Goal: Obtain resource: Obtain resource

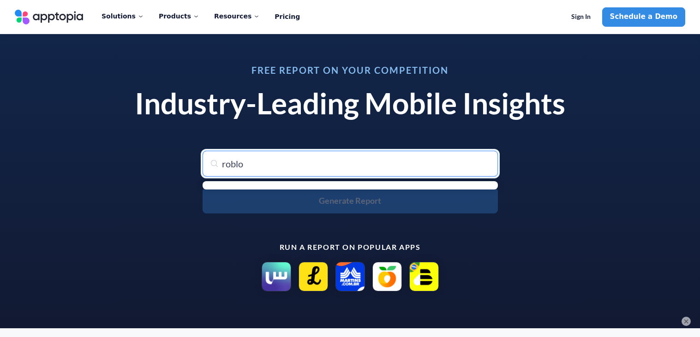
type input "roblox"
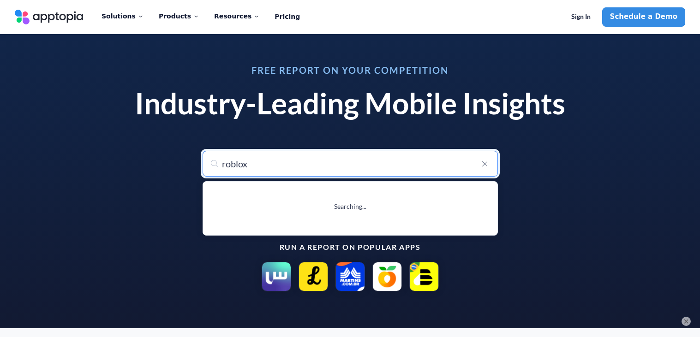
type input "roblox"
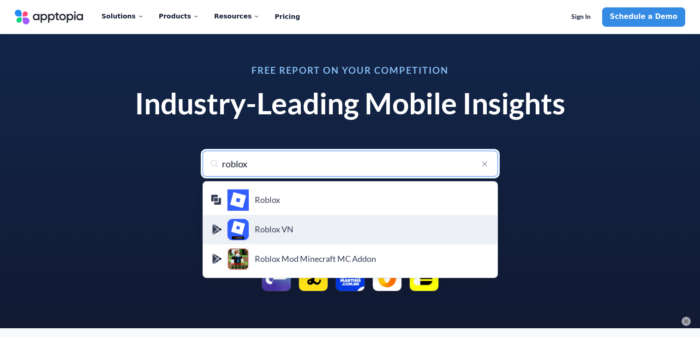
click at [239, 226] on img "menu-options" at bounding box center [238, 230] width 22 height 22
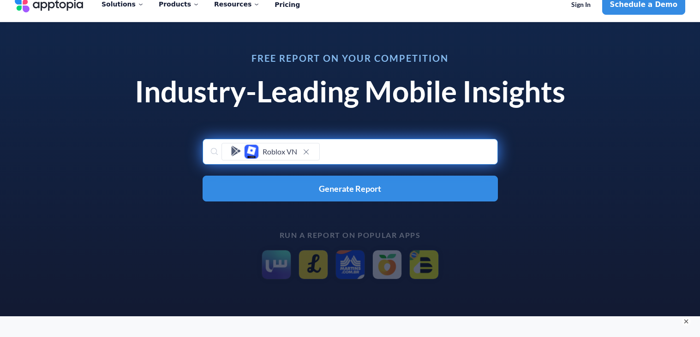
scroll to position [14, 0]
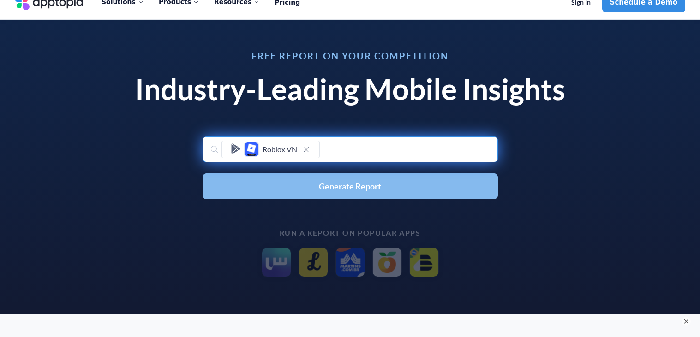
click at [277, 184] on button "Generate Report" at bounding box center [349, 186] width 295 height 26
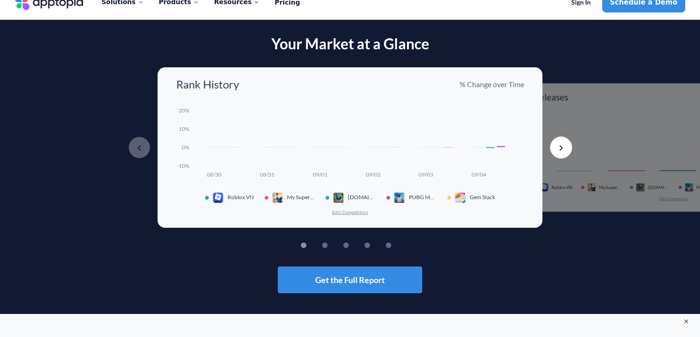
scroll to position [16, 0]
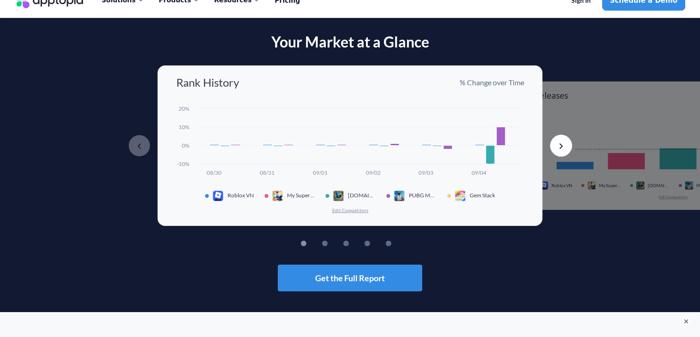
click at [217, 196] on img at bounding box center [218, 196] width 11 height 11
click at [219, 193] on img at bounding box center [218, 196] width 11 height 11
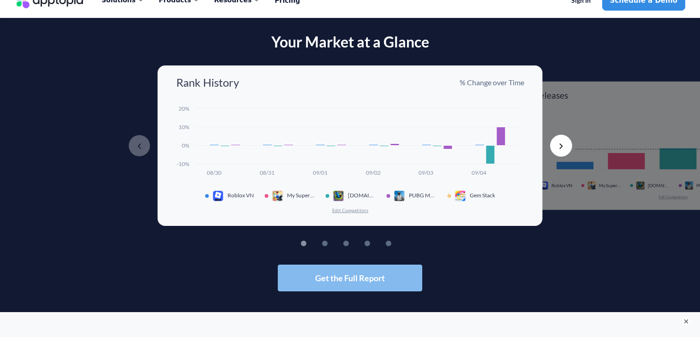
click at [317, 275] on span "Get the Full Report" at bounding box center [350, 278] width 70 height 8
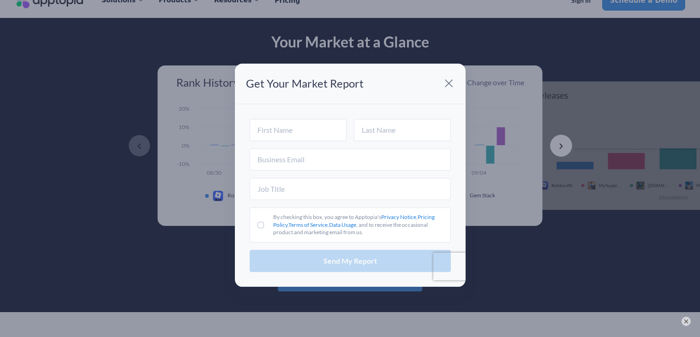
click at [441, 82] on span at bounding box center [449, 83] width 18 height 18
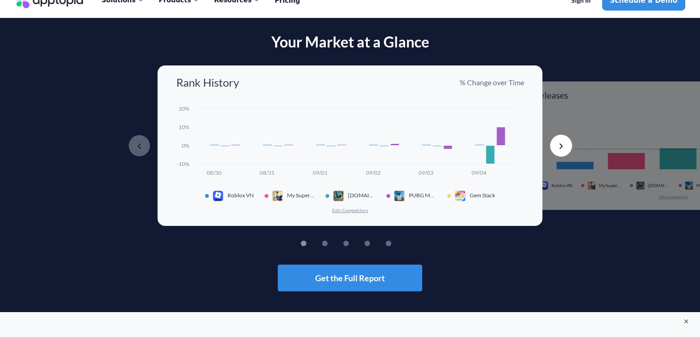
click at [623, 85] on div "Releases Avg Update Time Created with Highcharts 10.3.3 0d 25d 50d 75d Roblox V…" at bounding box center [673, 146] width 308 height 128
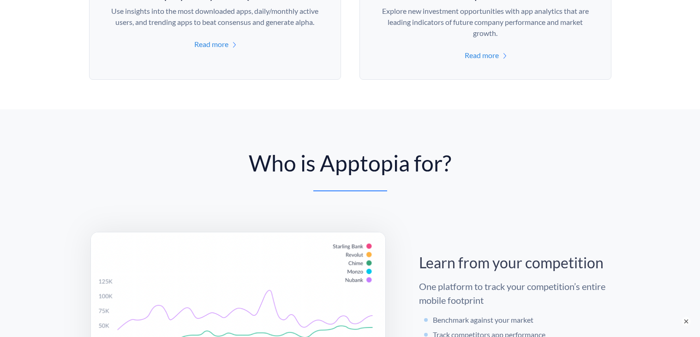
scroll to position [861, 0]
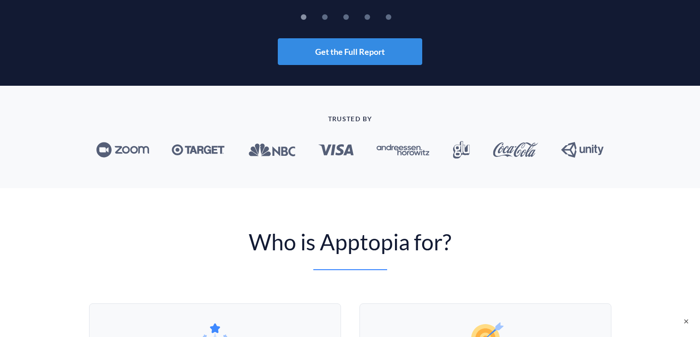
scroll to position [0, 0]
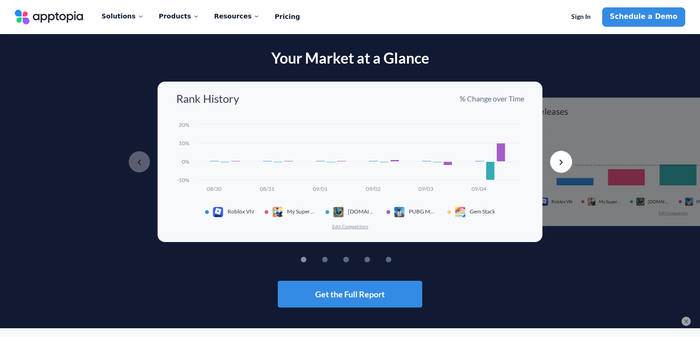
click at [640, 138] on rect at bounding box center [673, 158] width 278 height 60
click at [245, 214] on span "Roblox VN" at bounding box center [240, 211] width 26 height 6
